Goal: Task Accomplishment & Management: Manage account settings

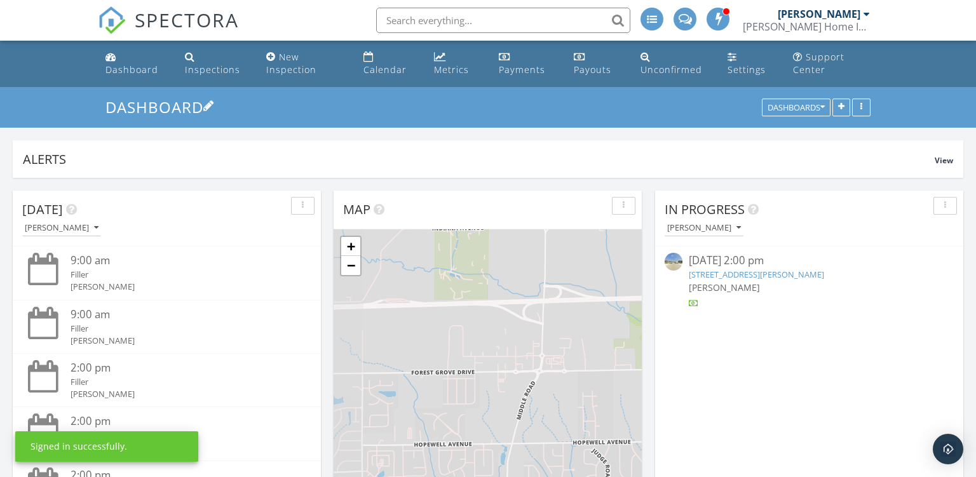
scroll to position [1442, 976]
click at [374, 74] on div "Calendar" at bounding box center [384, 70] width 43 height 12
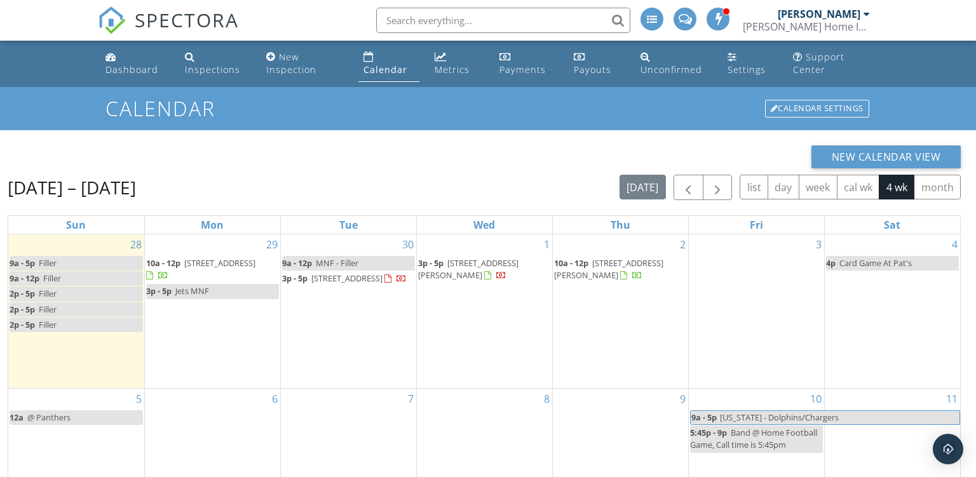
click at [204, 262] on span "[STREET_ADDRESS]" at bounding box center [219, 262] width 71 height 11
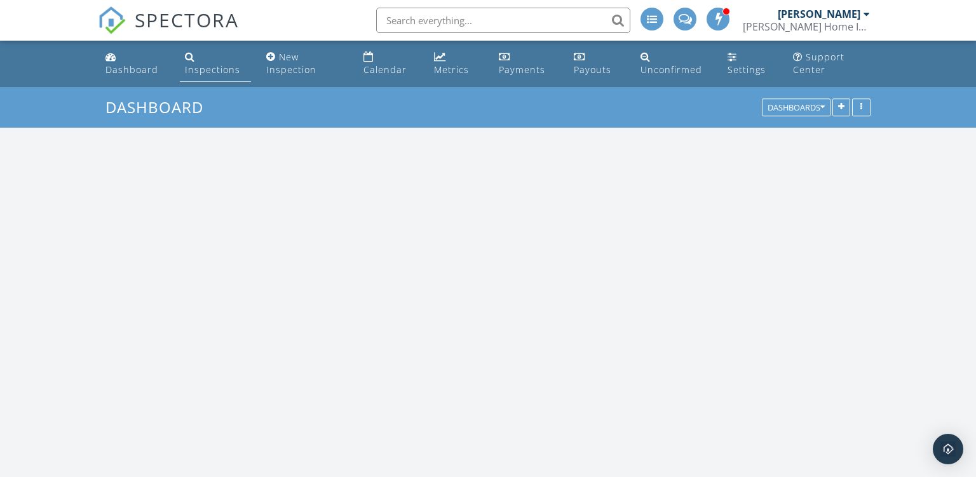
scroll to position [1442, 976]
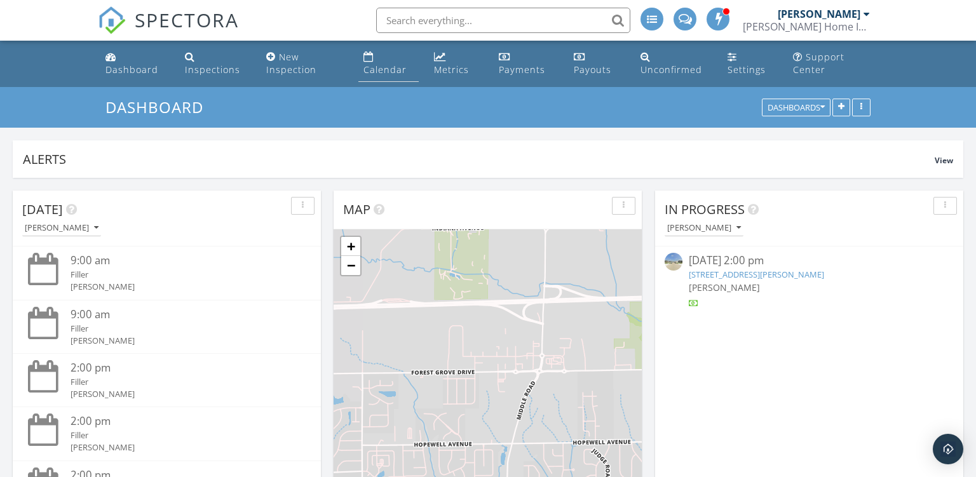
click at [389, 76] on link "Calendar" at bounding box center [388, 64] width 60 height 36
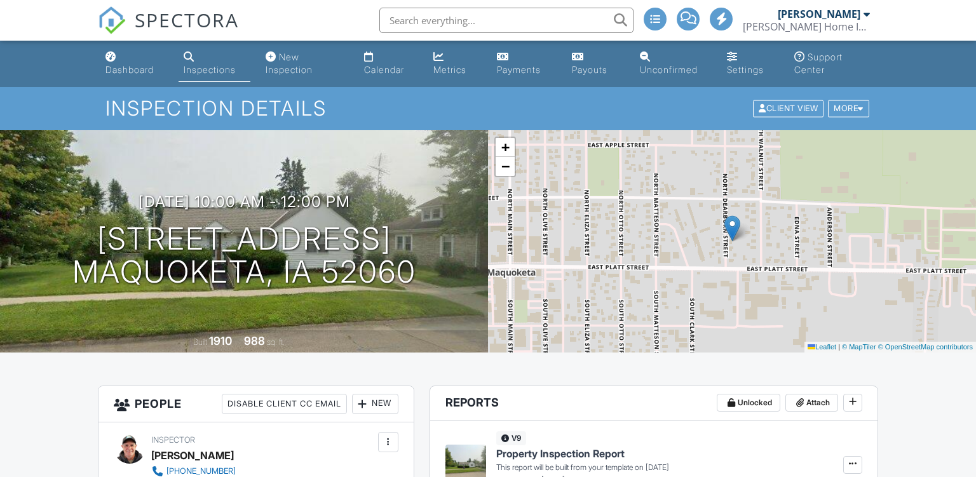
scroll to position [33, 0]
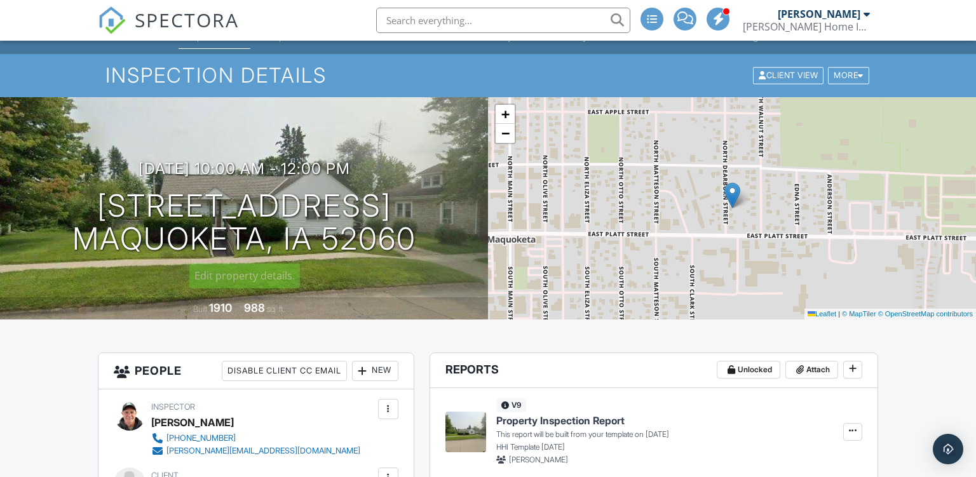
drag, startPoint x: 428, startPoint y: 241, endPoint x: 69, endPoint y: 205, distance: 360.9
click at [69, 205] on div "09/29/2025 10:00 am - 12:00 pm 109 N Dearborn St Maquoketa, IA 52060" at bounding box center [244, 208] width 488 height 96
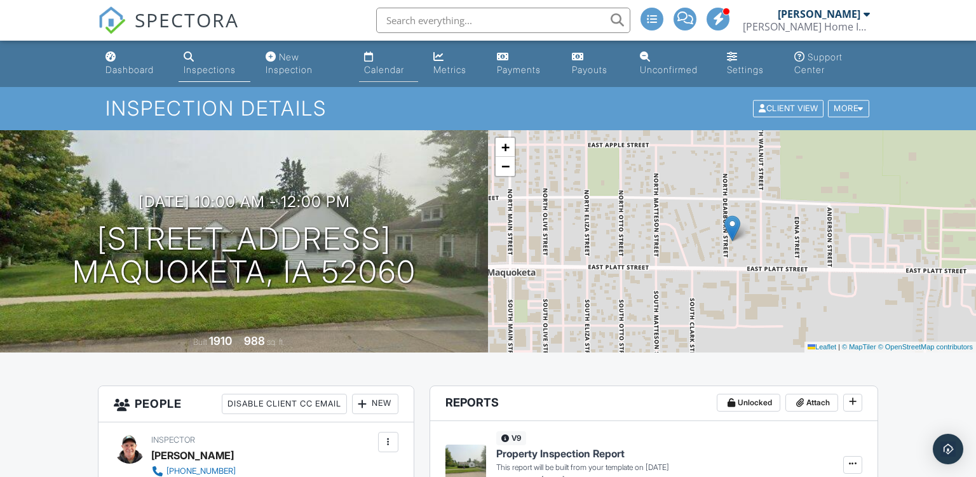
click at [381, 67] on div "Calendar" at bounding box center [384, 69] width 40 height 11
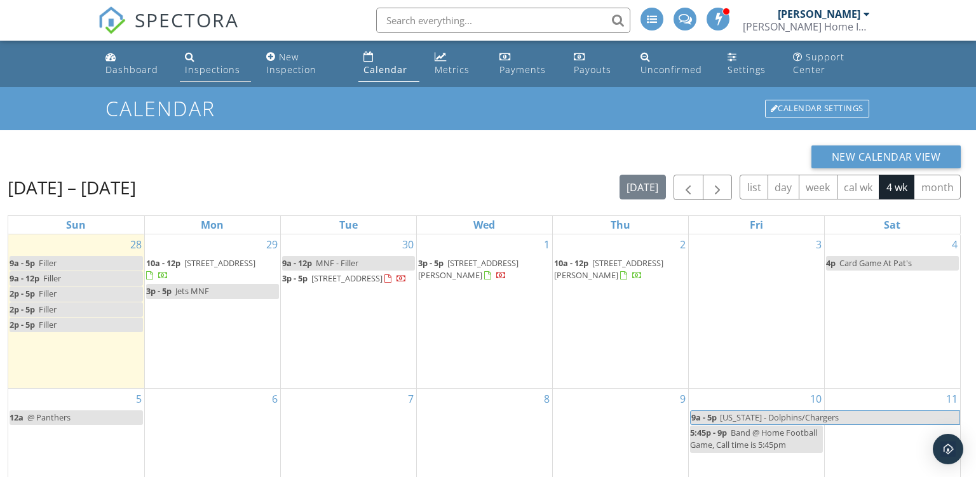
click at [220, 71] on div "Inspections" at bounding box center [212, 70] width 55 height 12
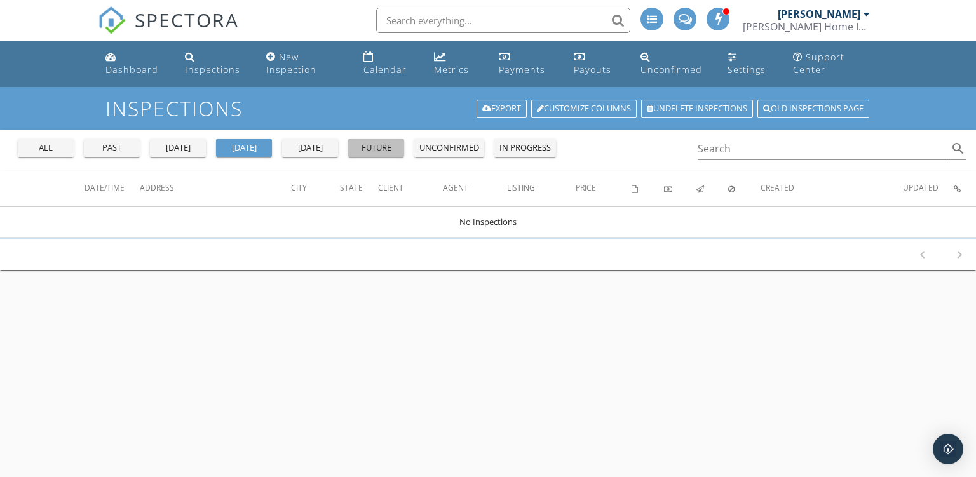
click at [388, 144] on div "future" at bounding box center [376, 148] width 46 height 13
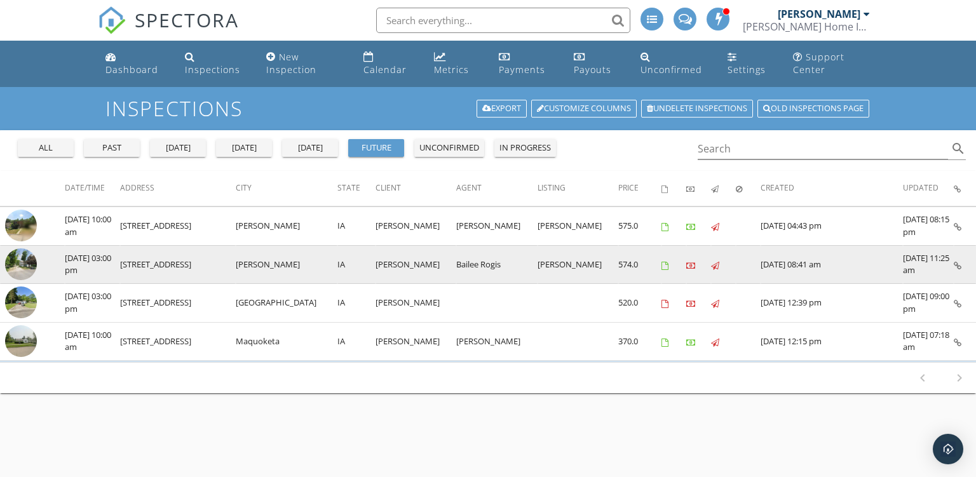
click at [27, 264] on img at bounding box center [21, 264] width 32 height 32
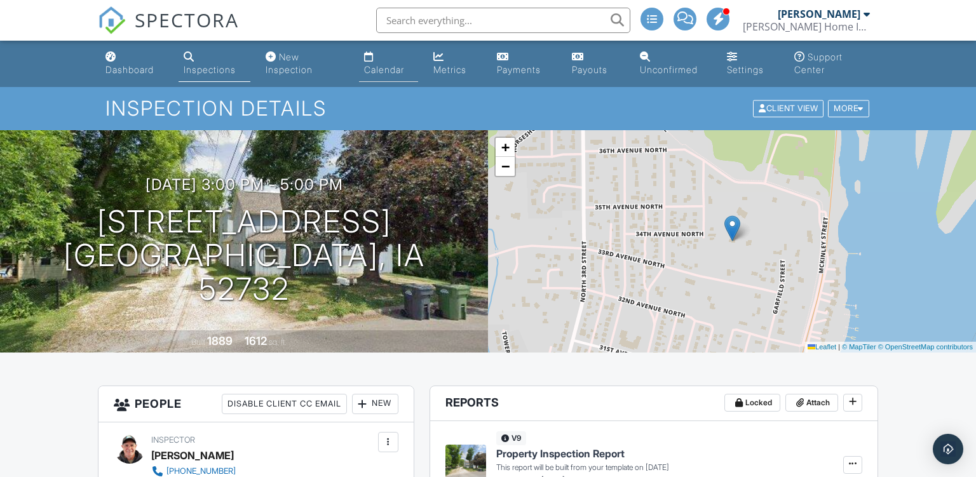
click at [379, 72] on div "Calendar" at bounding box center [384, 69] width 40 height 11
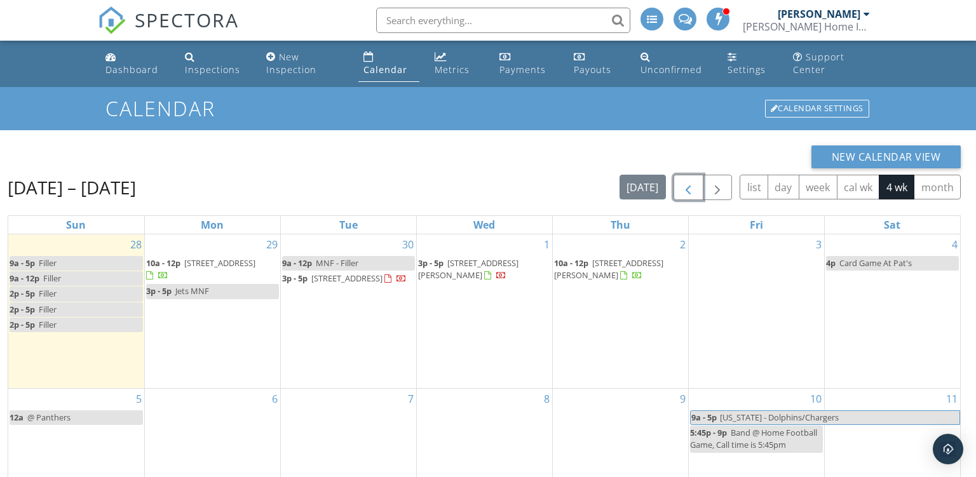
click at [684, 187] on span "button" at bounding box center [687, 187] width 15 height 15
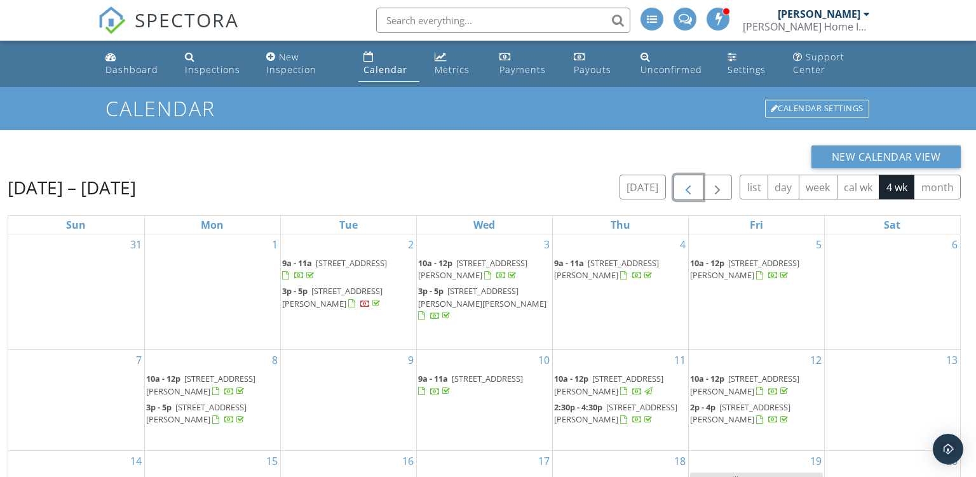
scroll to position [21, 0]
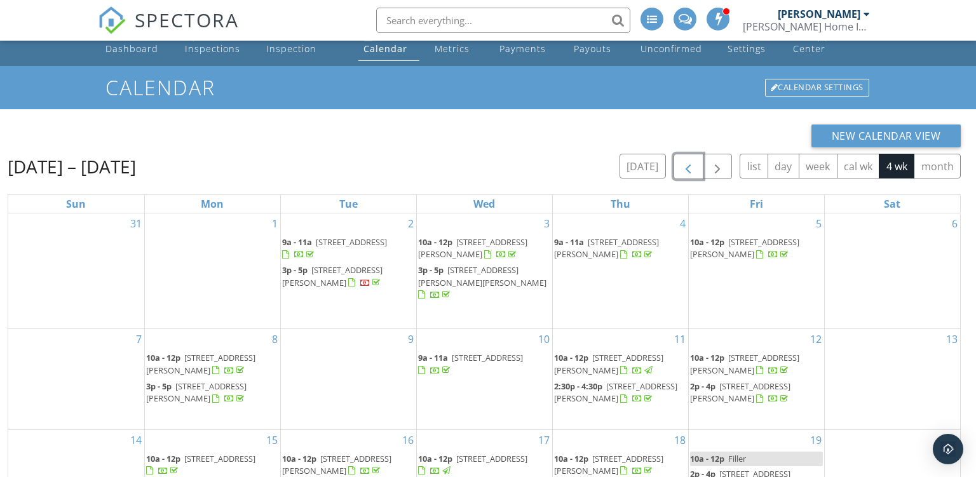
click at [688, 163] on span "button" at bounding box center [687, 166] width 15 height 15
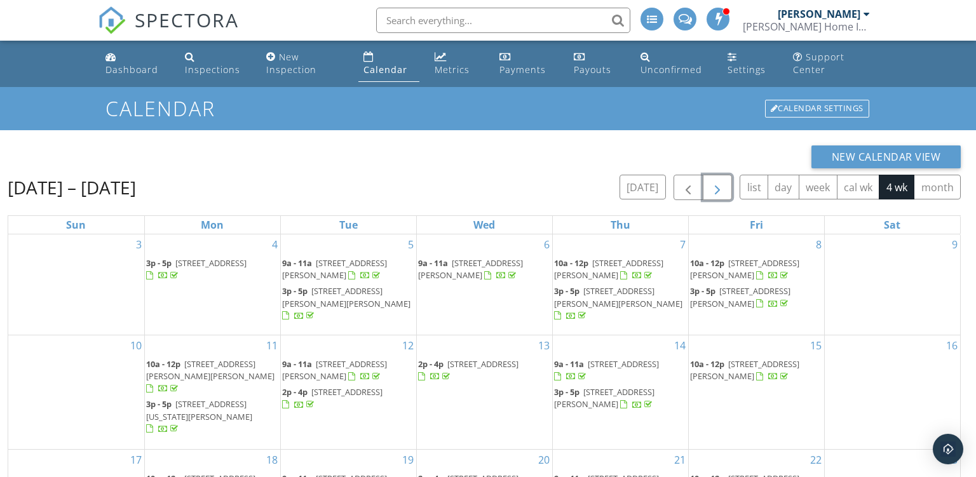
click at [708, 191] on button "button" at bounding box center [718, 188] width 30 height 26
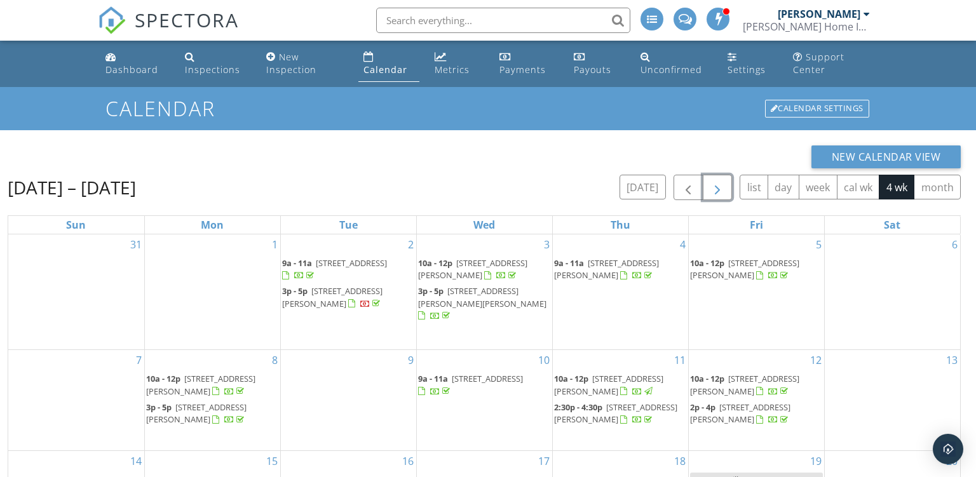
click at [722, 179] on button "button" at bounding box center [718, 188] width 30 height 26
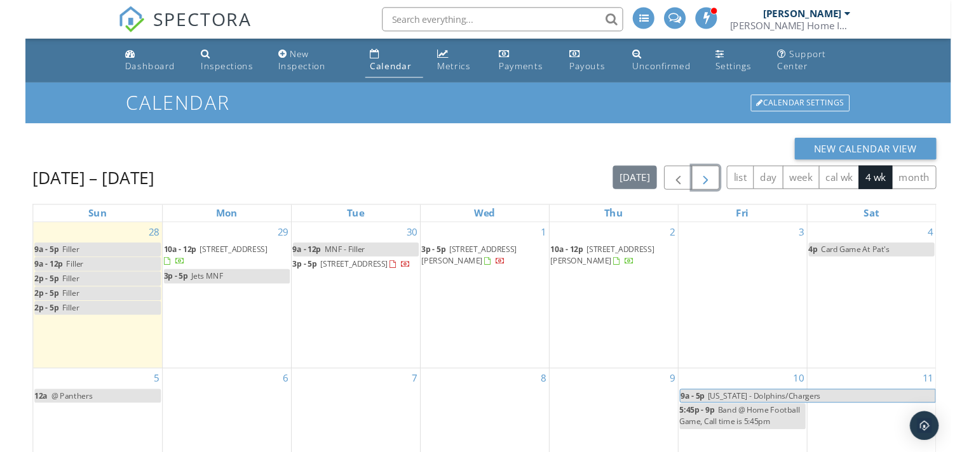
scroll to position [178, 0]
